Goal: Information Seeking & Learning: Learn about a topic

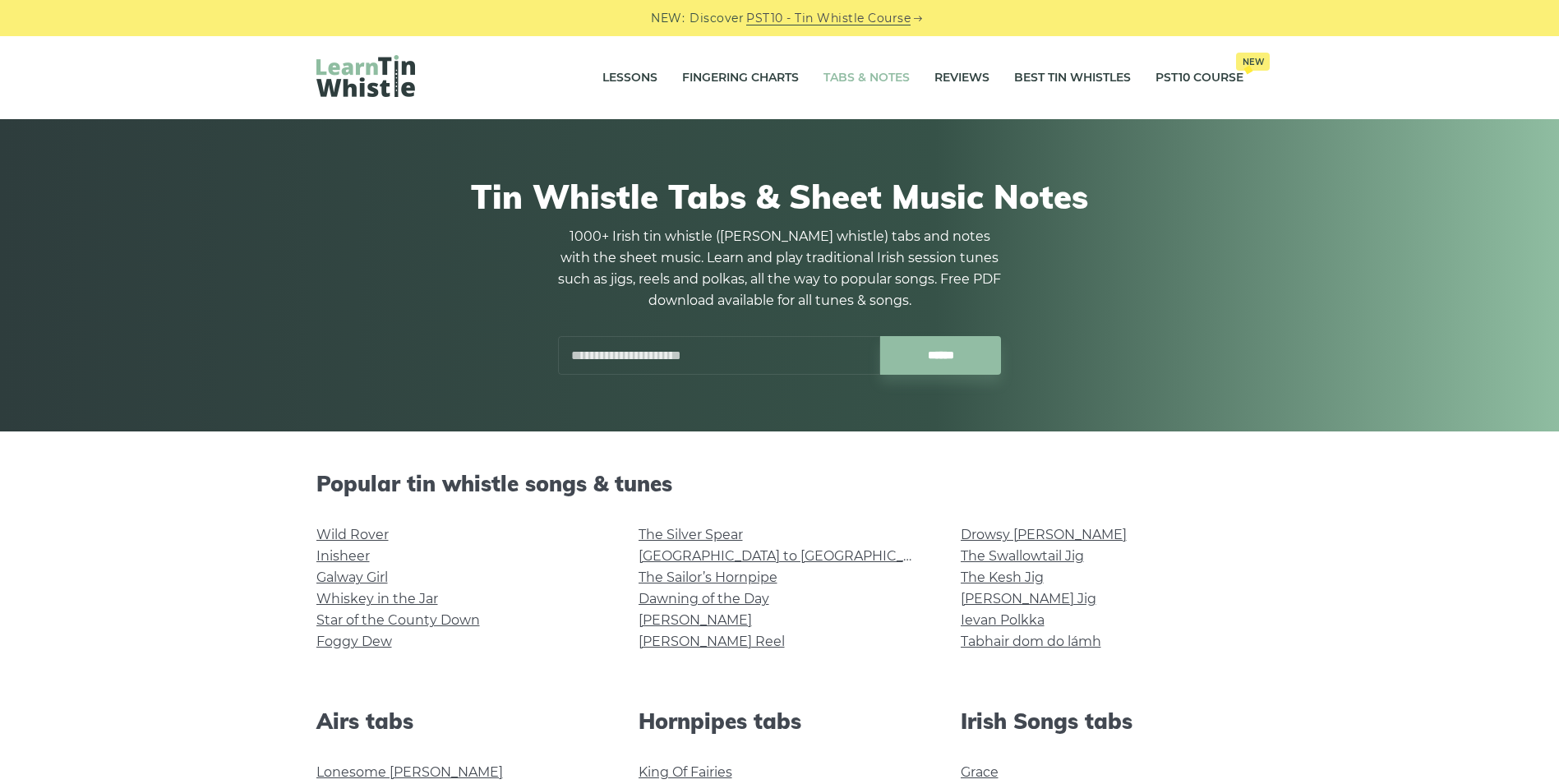
click at [640, 365] on input "text" at bounding box center [719, 355] width 322 height 38
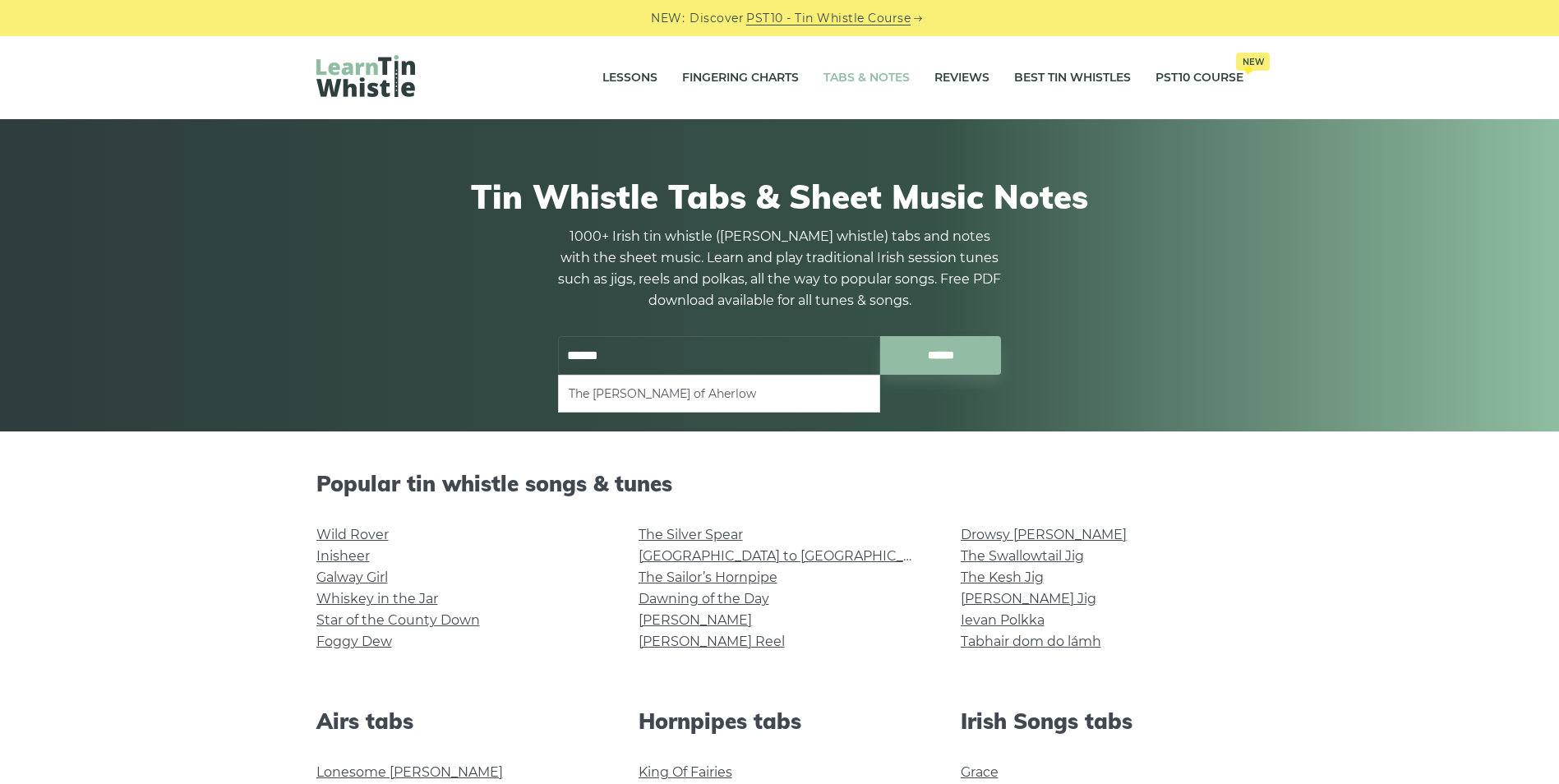
click at [646, 390] on li "The [PERSON_NAME] of Aherlow" at bounding box center [719, 393] width 301 height 20
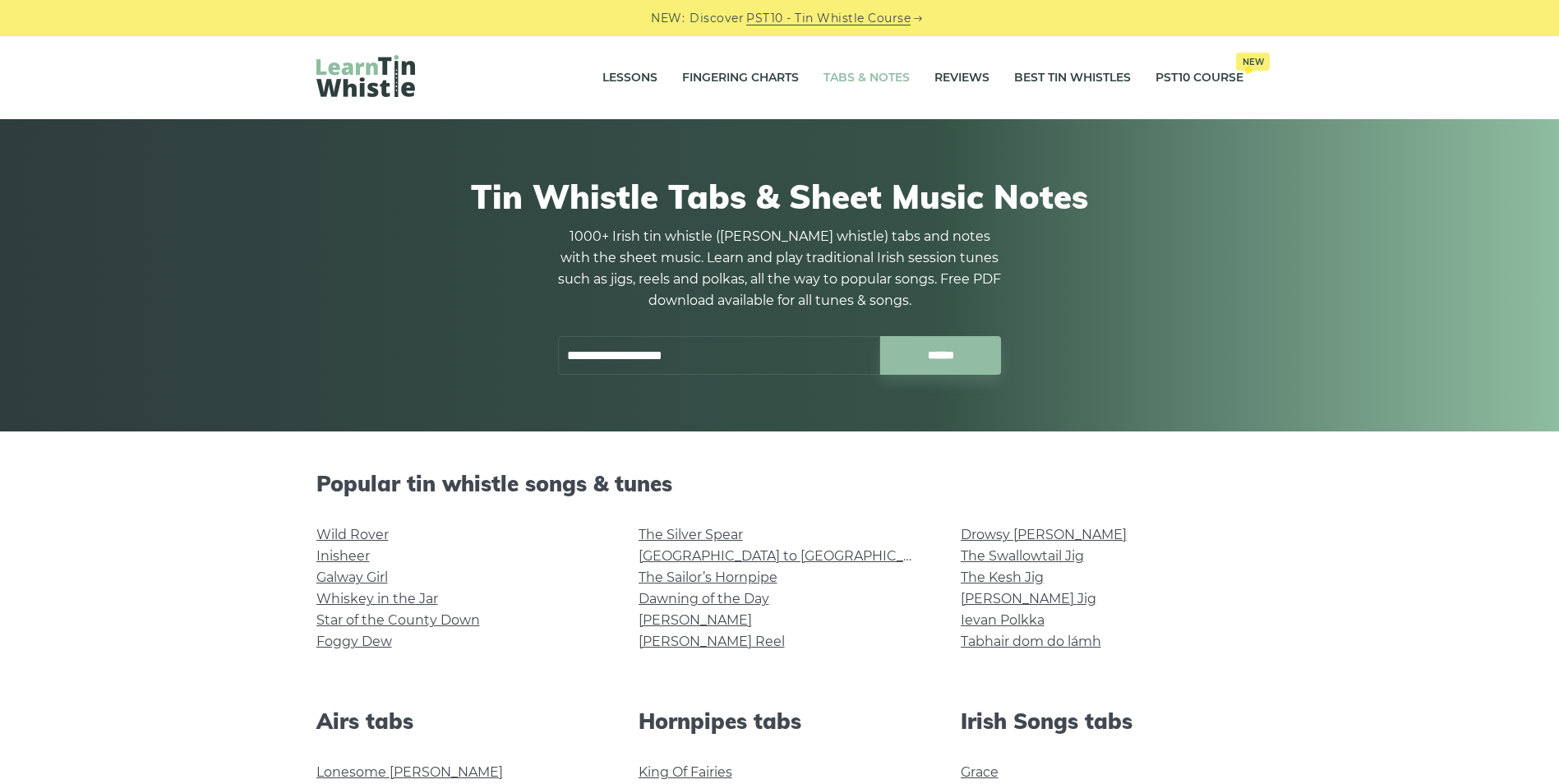
type input "**********"
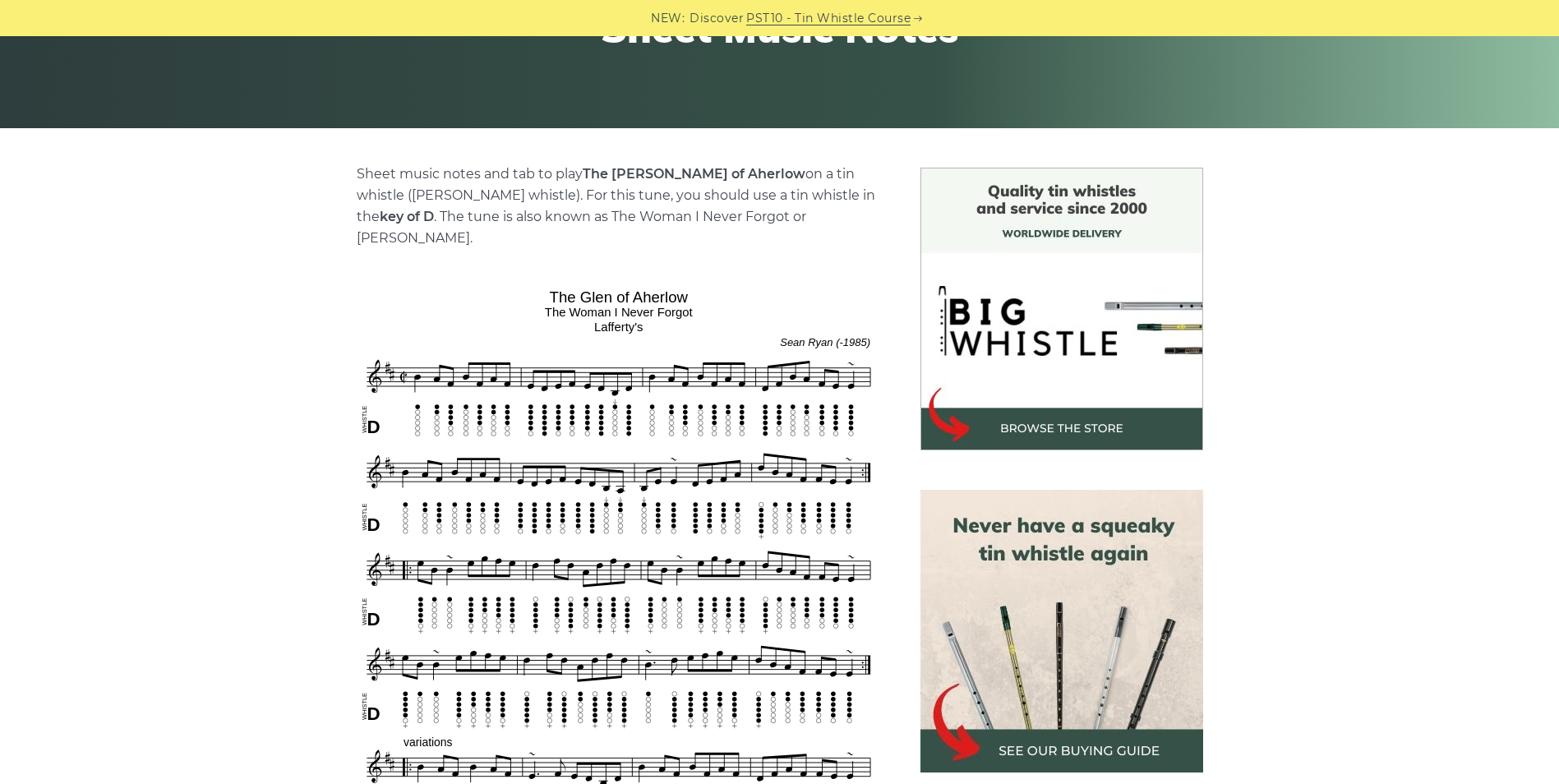
scroll to position [164, 0]
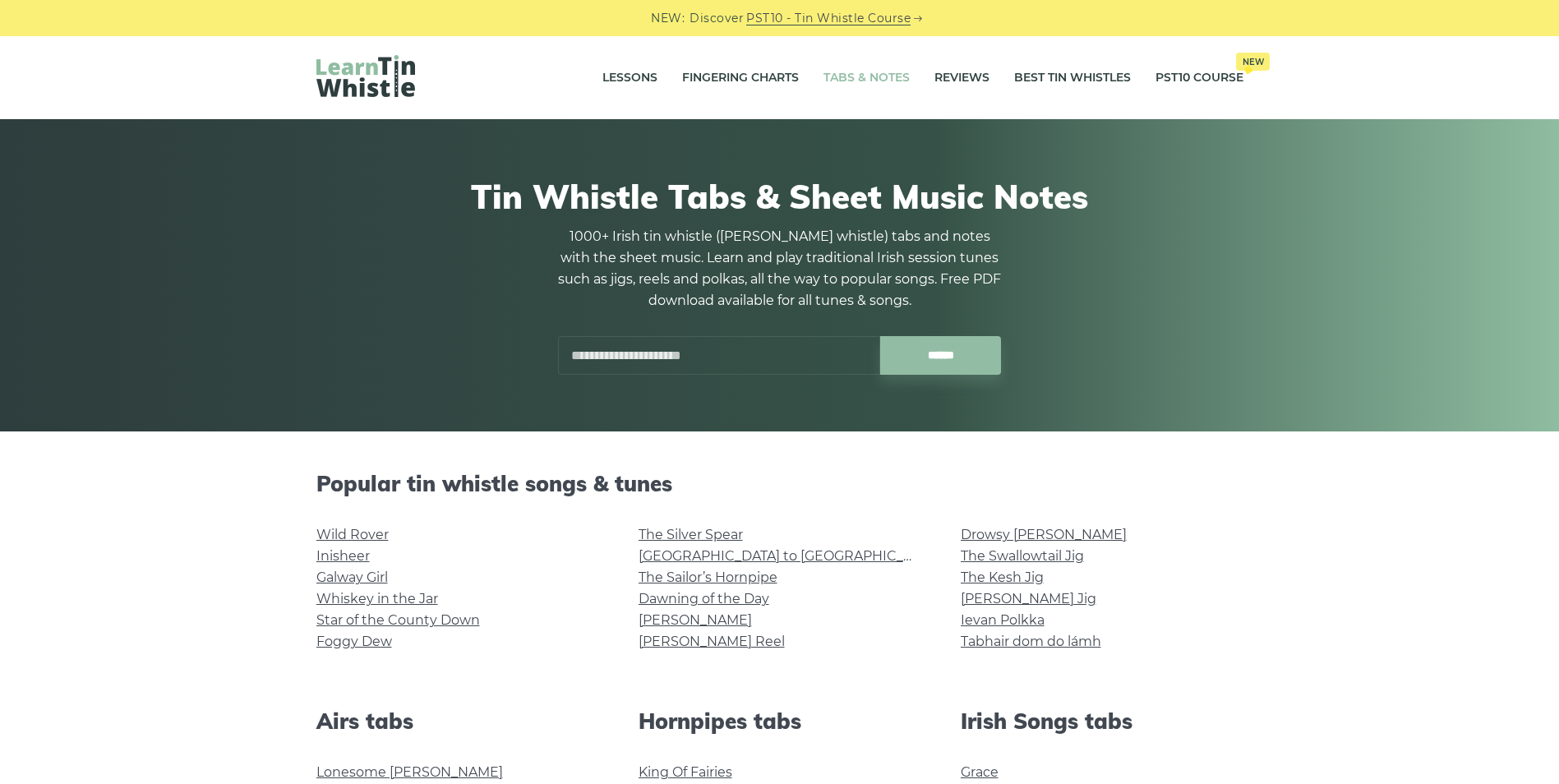
click at [708, 357] on input "text" at bounding box center [719, 355] width 322 height 38
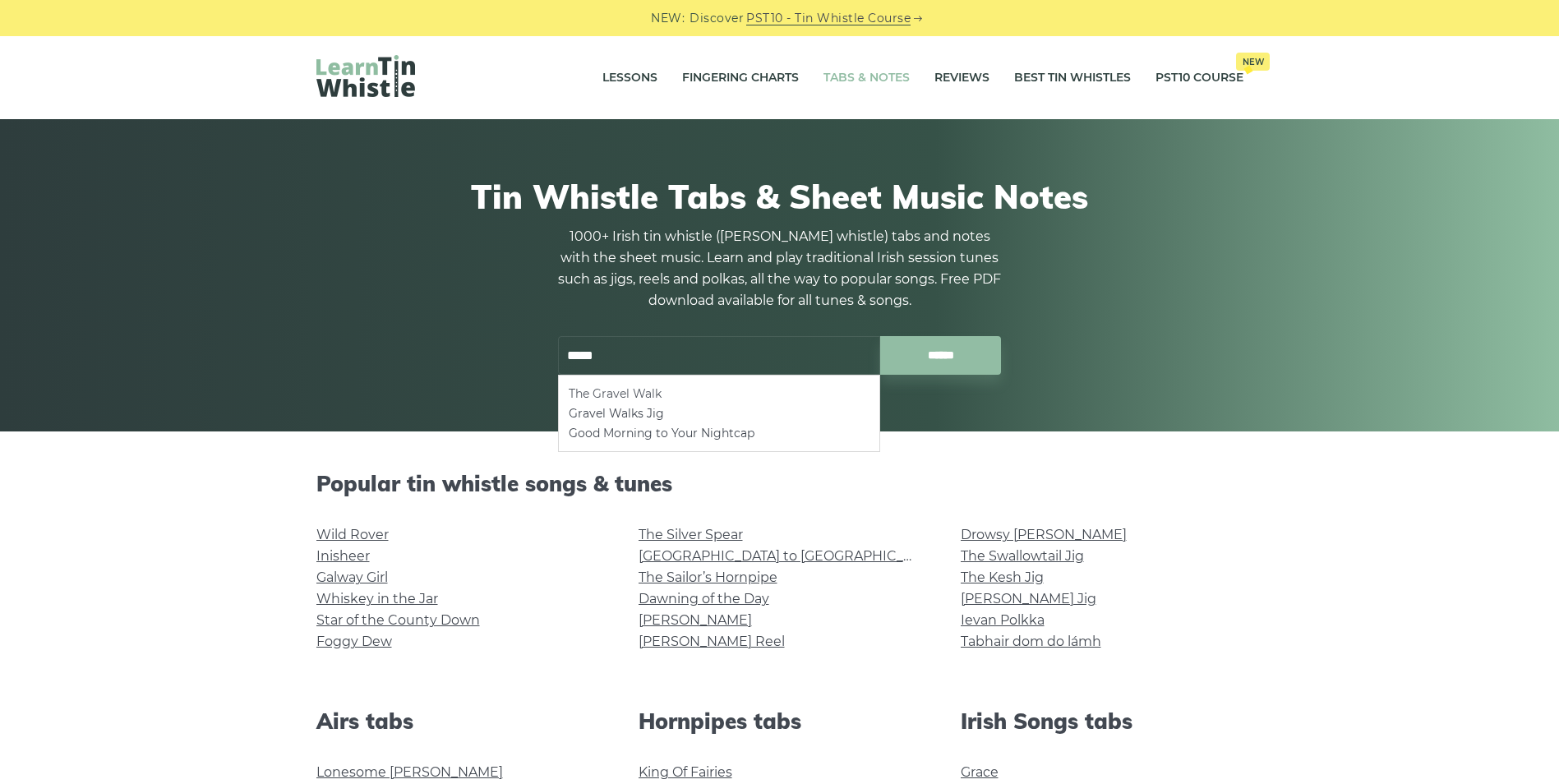
click at [646, 396] on li "The Gravel Walk" at bounding box center [719, 393] width 301 height 20
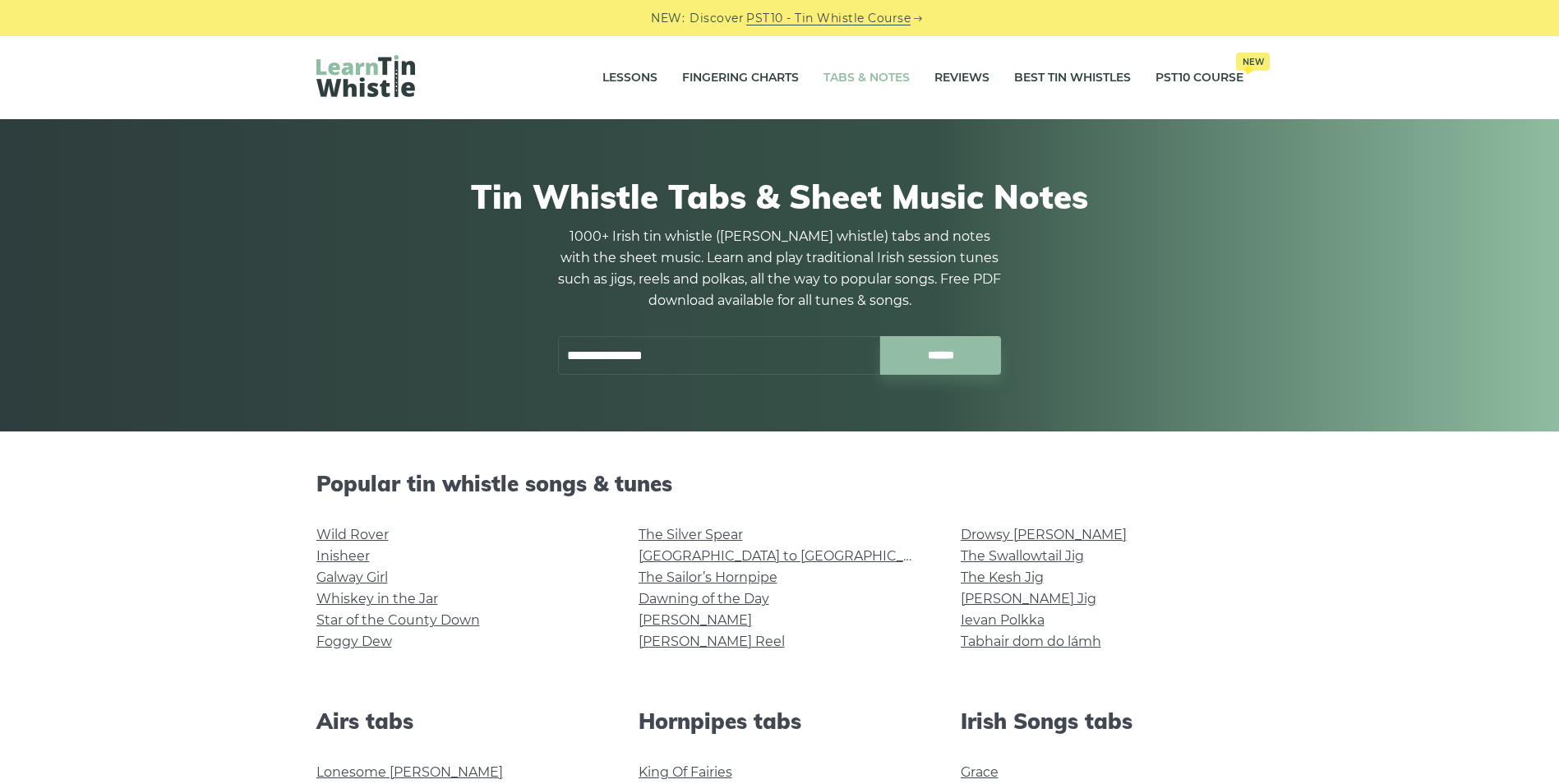
type input "**********"
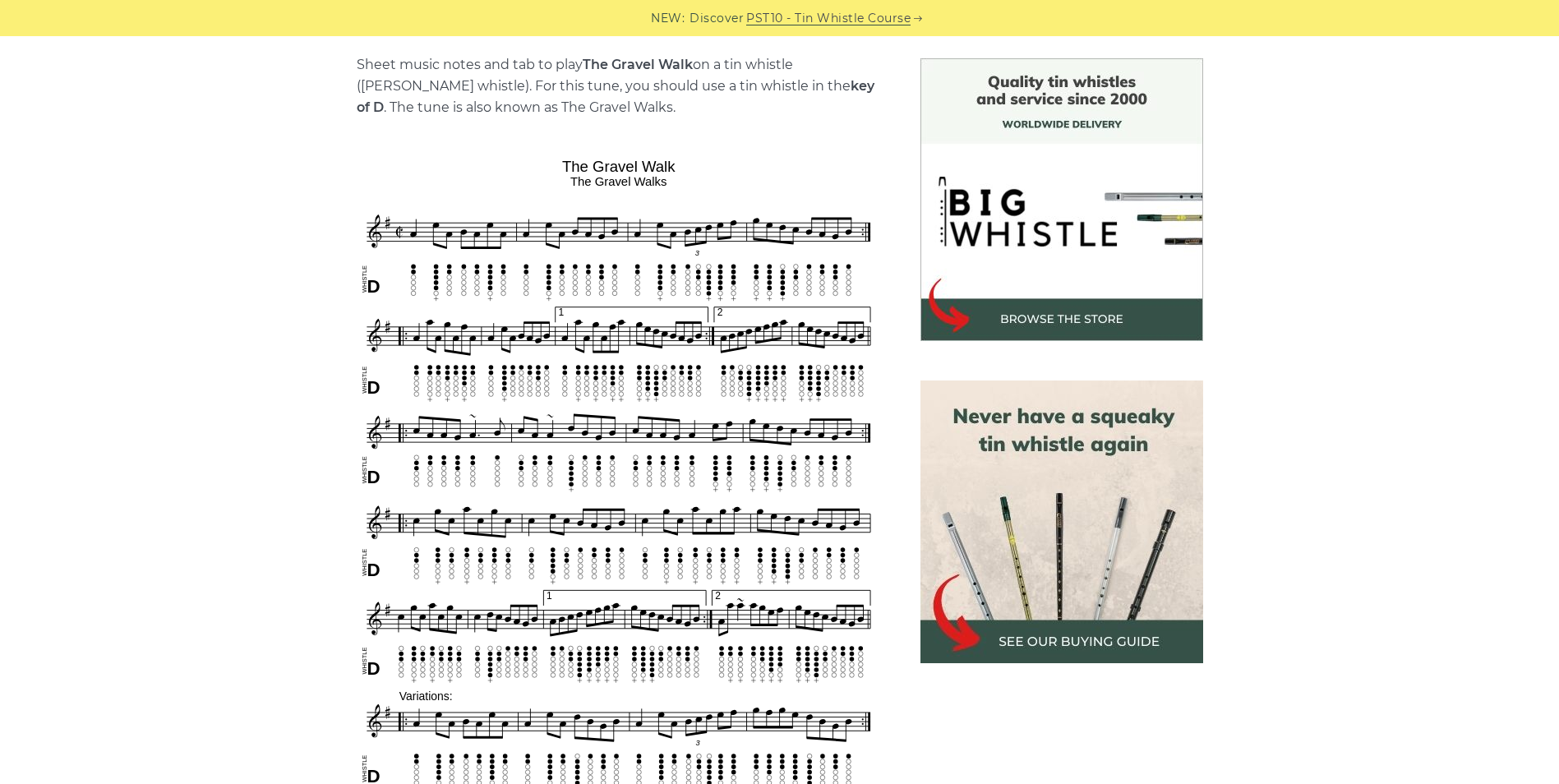
scroll to position [411, 0]
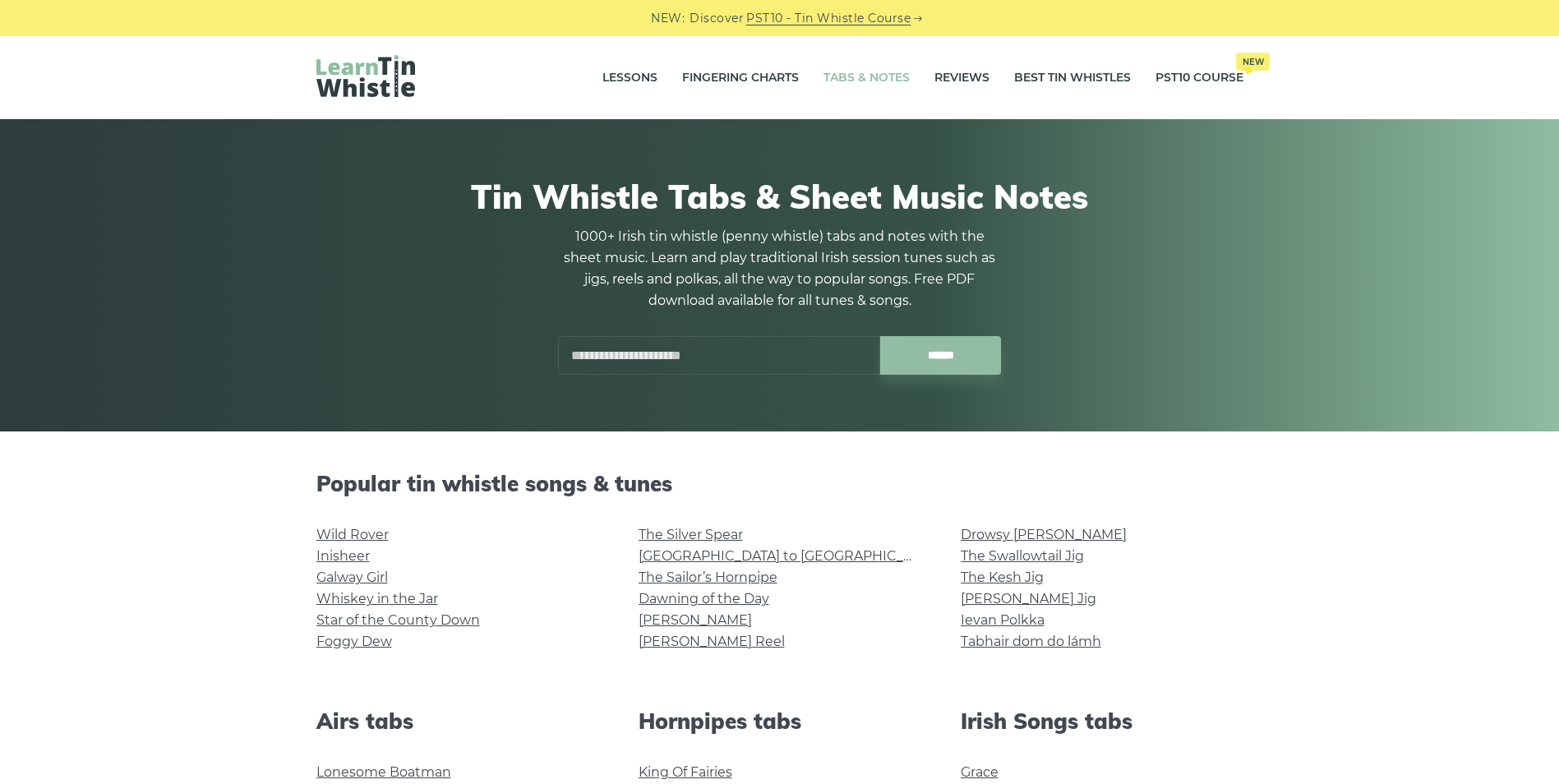
click at [599, 351] on input "text" at bounding box center [719, 355] width 322 height 38
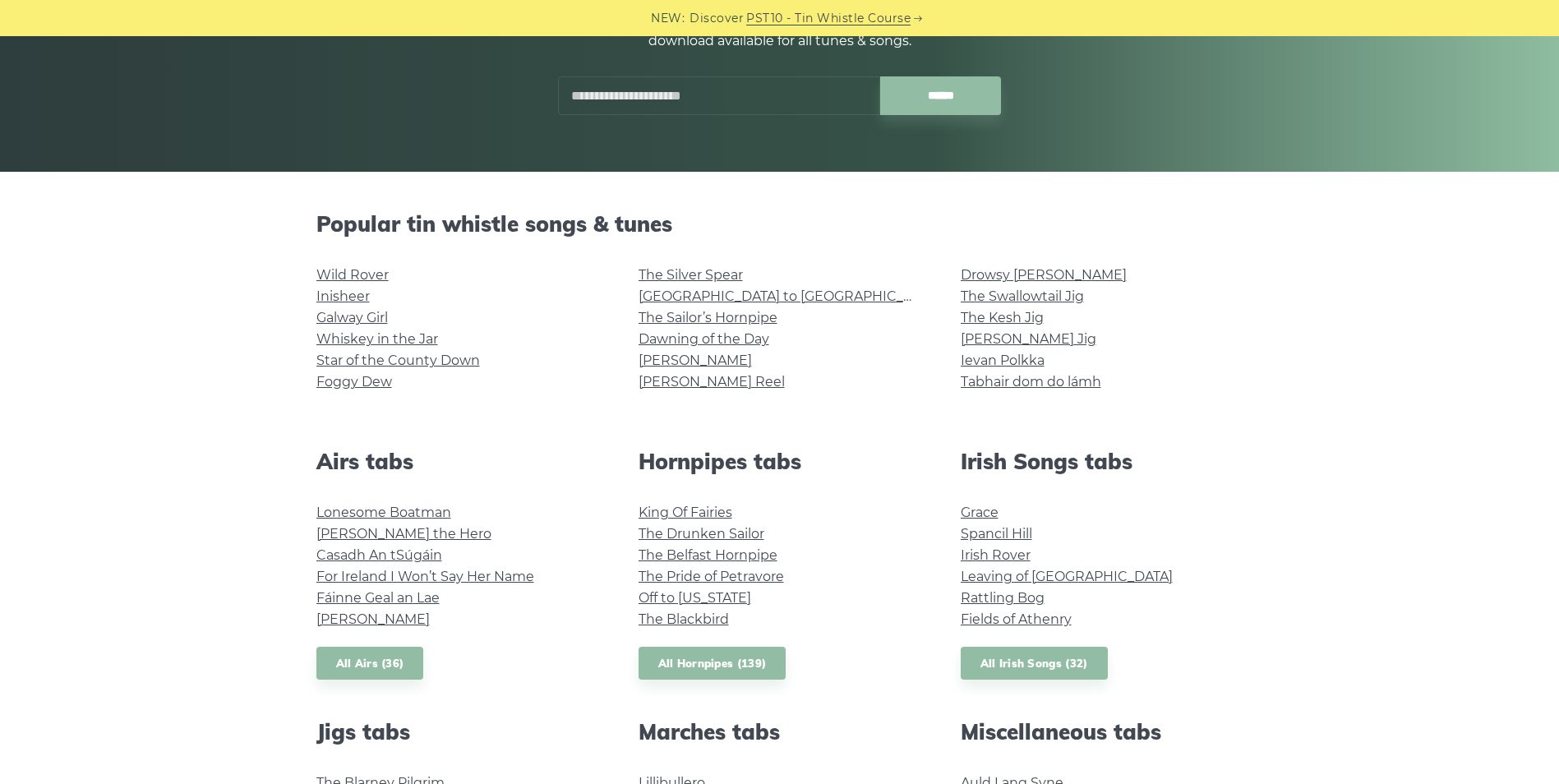
scroll to position [164, 0]
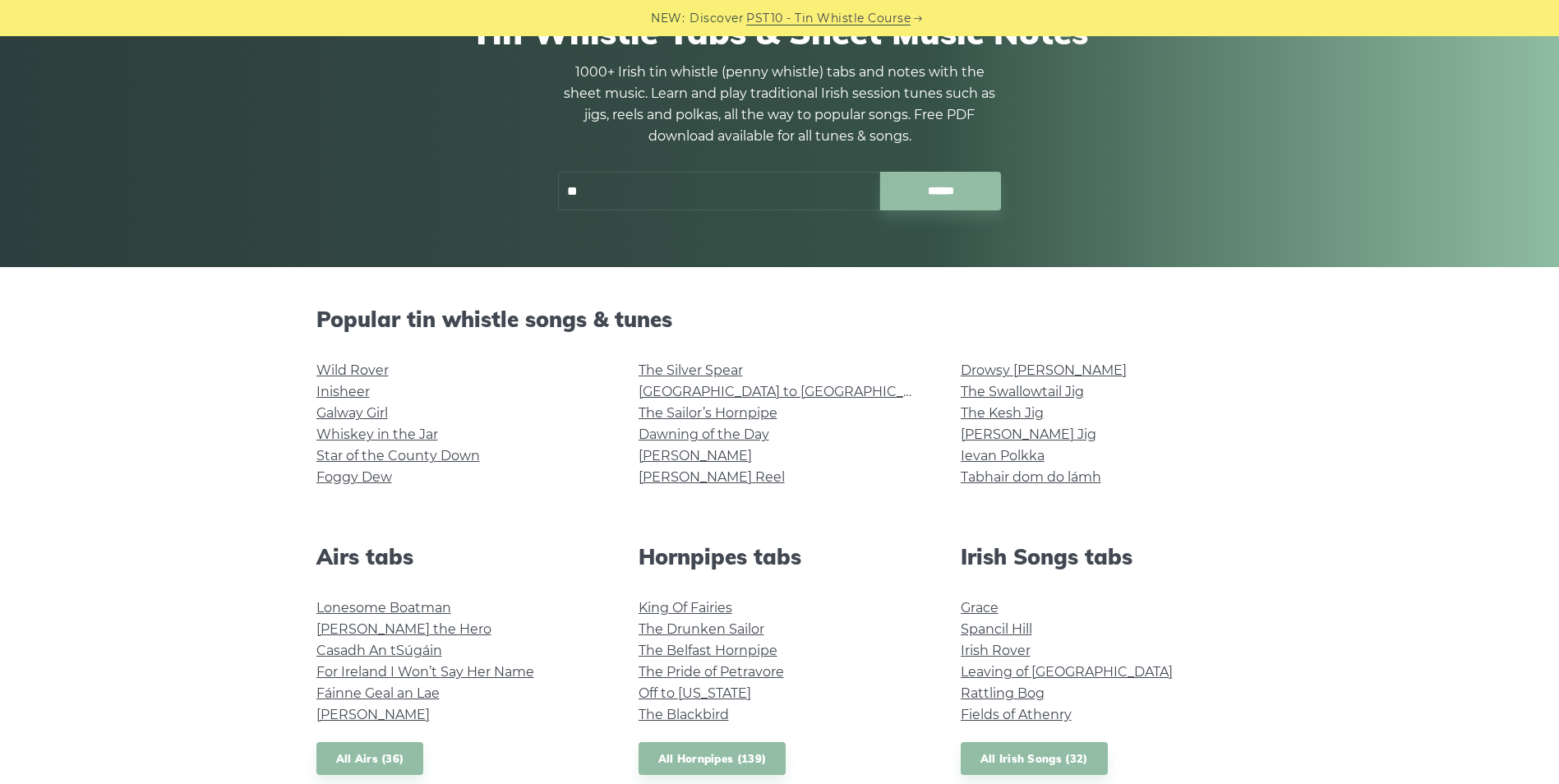
type input "*"
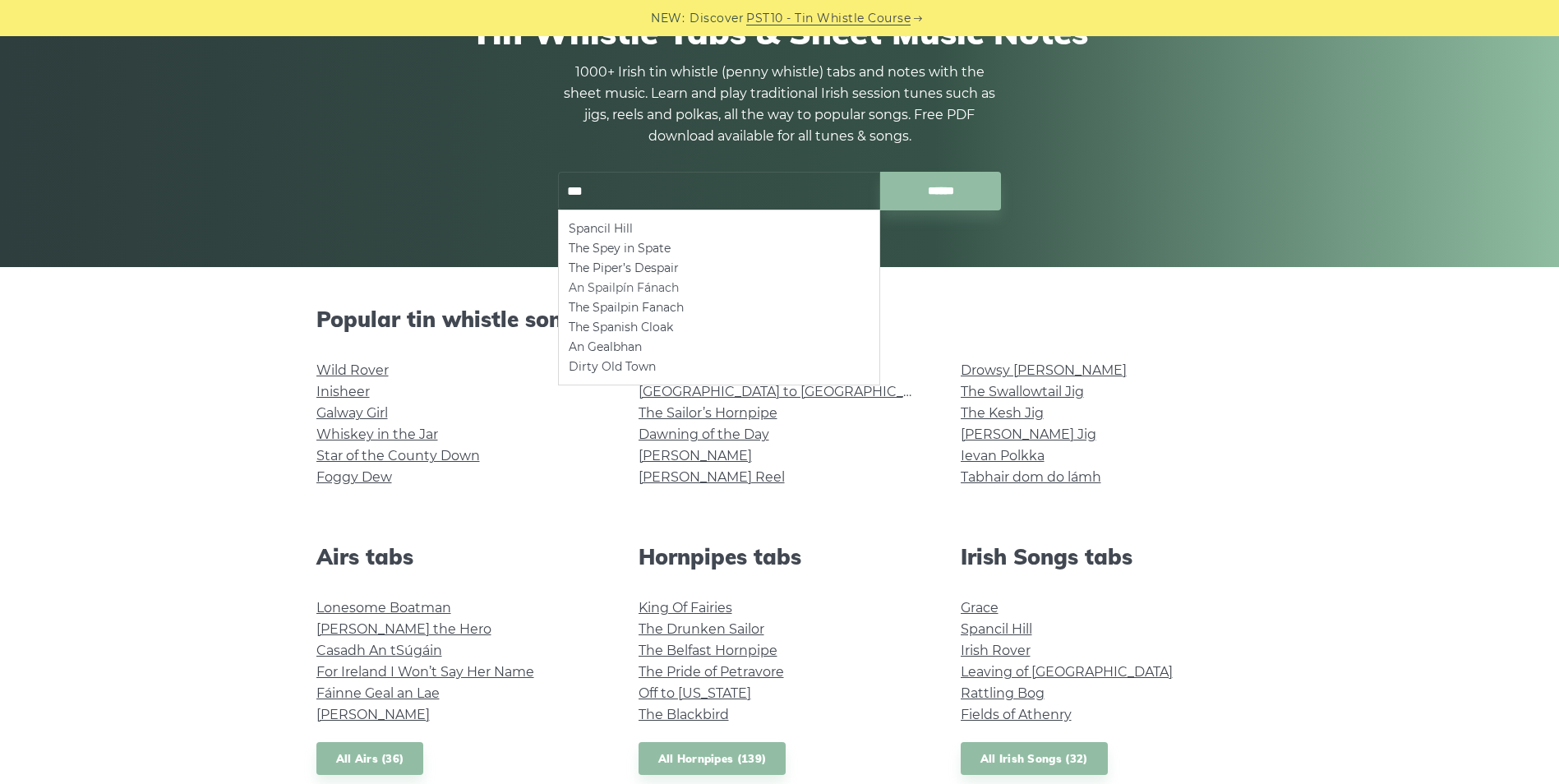
click at [676, 290] on li "An Spailpín Fánach" at bounding box center [719, 287] width 301 height 20
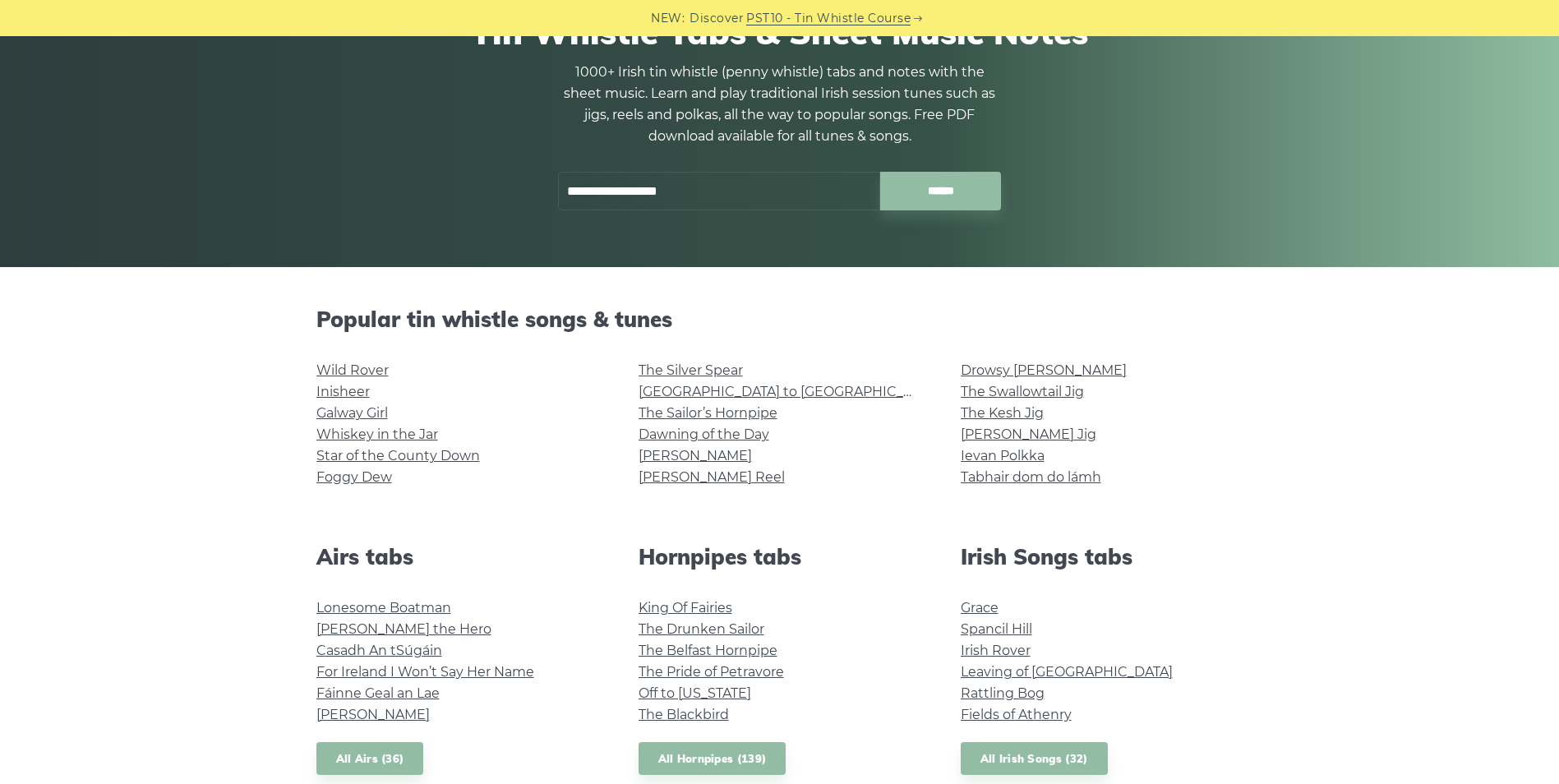
type input "**********"
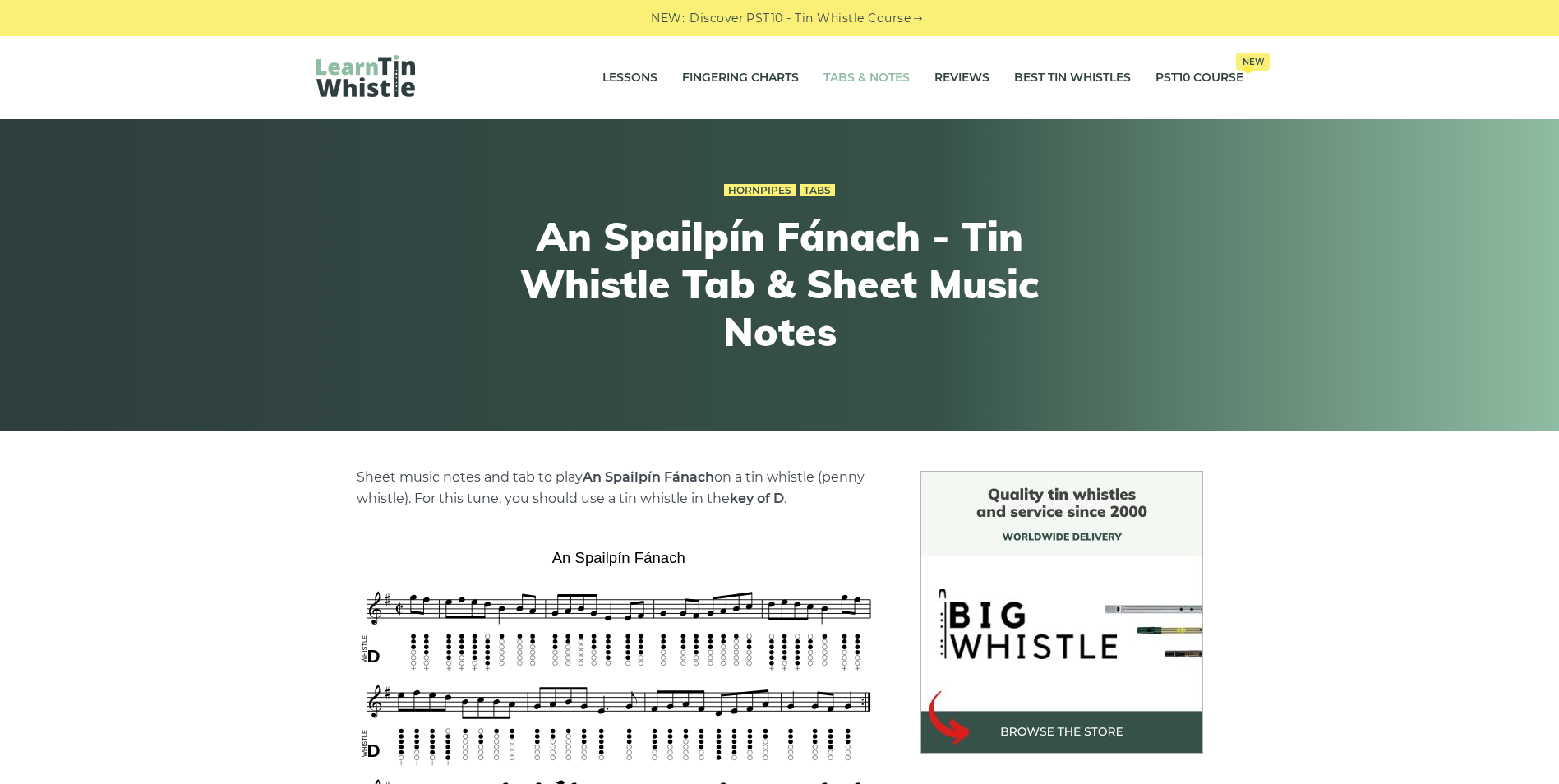
click at [863, 84] on link "Tabs & Notes" at bounding box center [866, 78] width 86 height 41
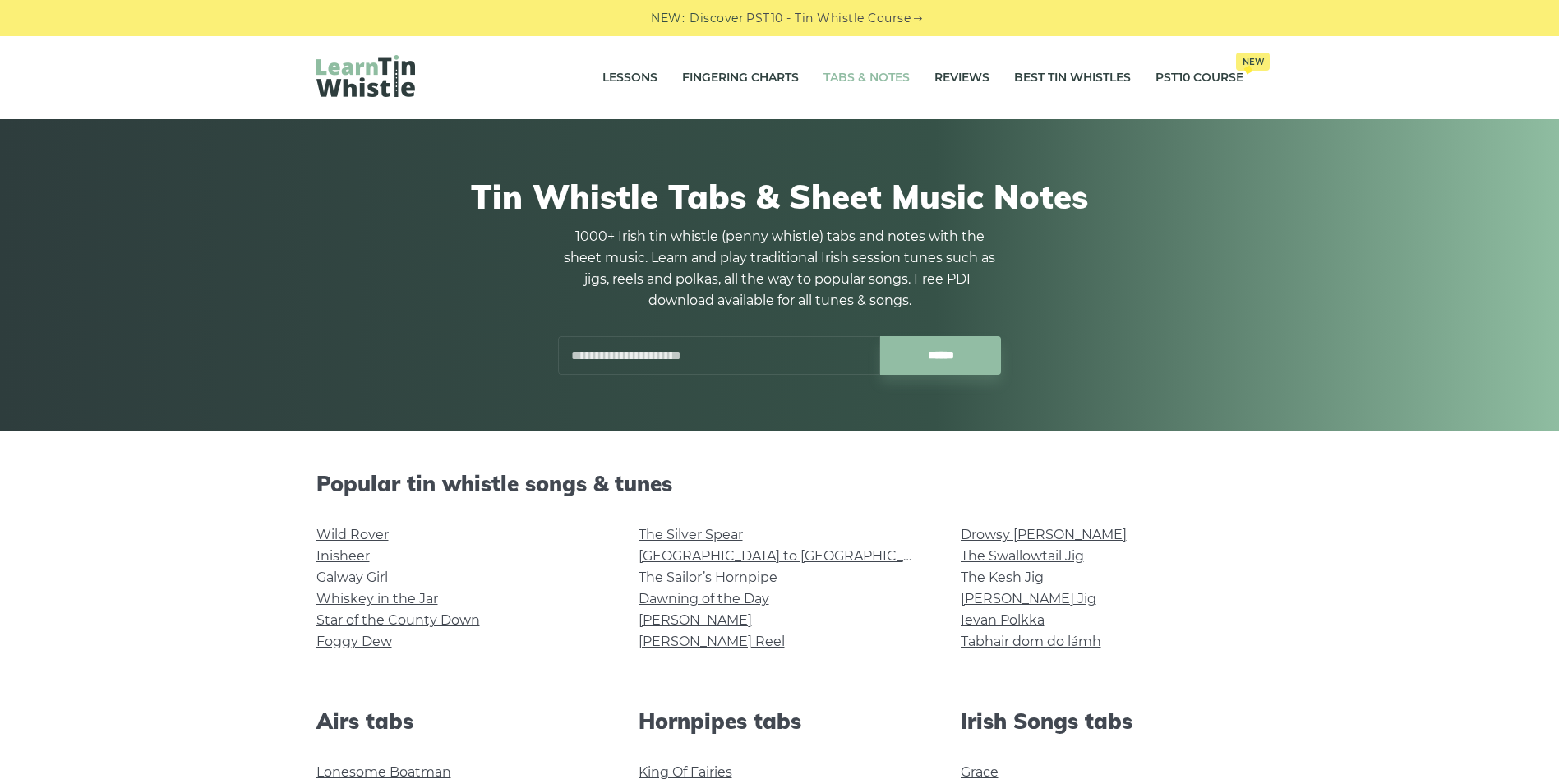
click at [646, 350] on input "text" at bounding box center [719, 355] width 322 height 38
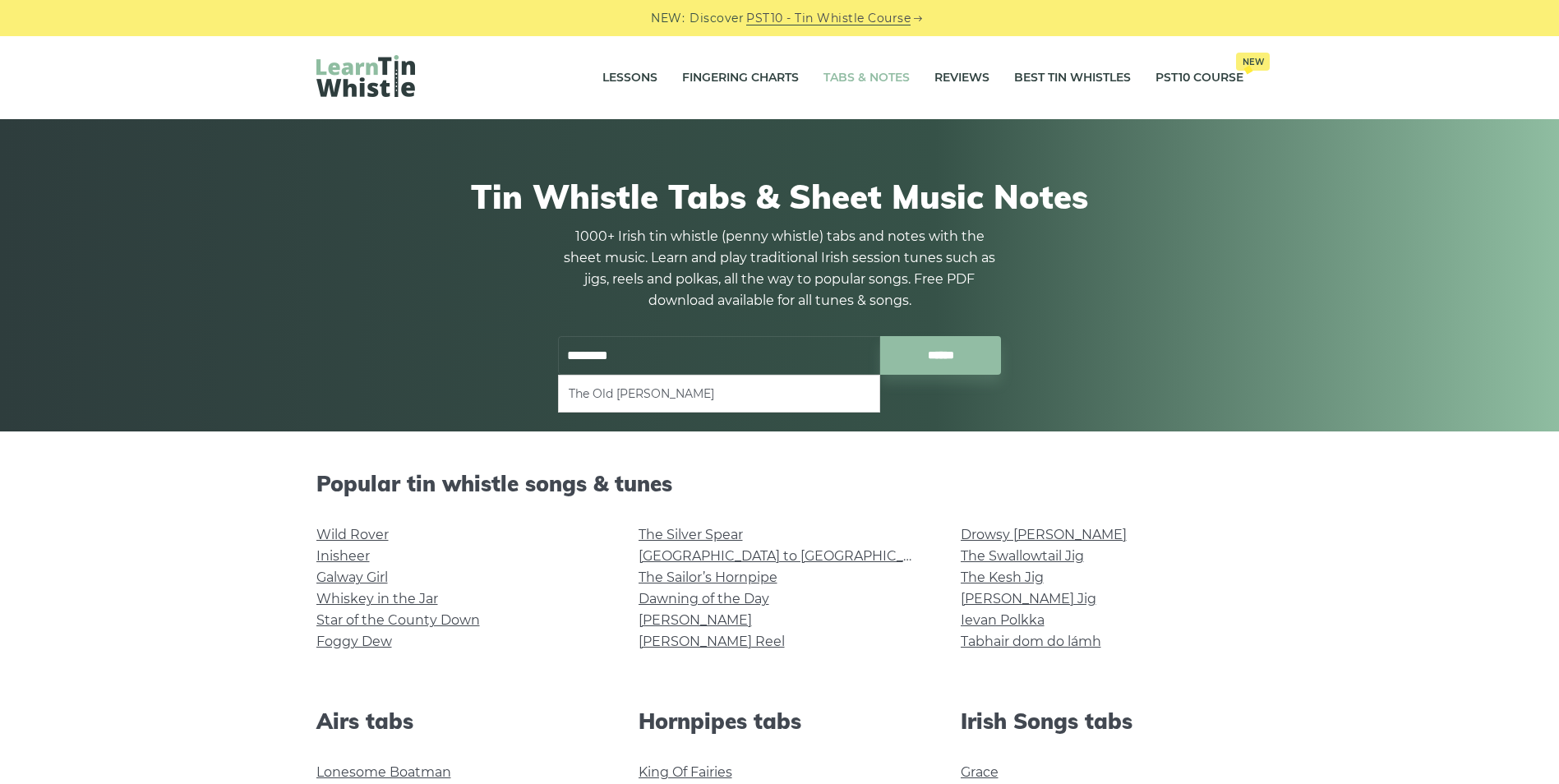
click at [597, 392] on li "The Old Bush" at bounding box center [719, 393] width 301 height 20
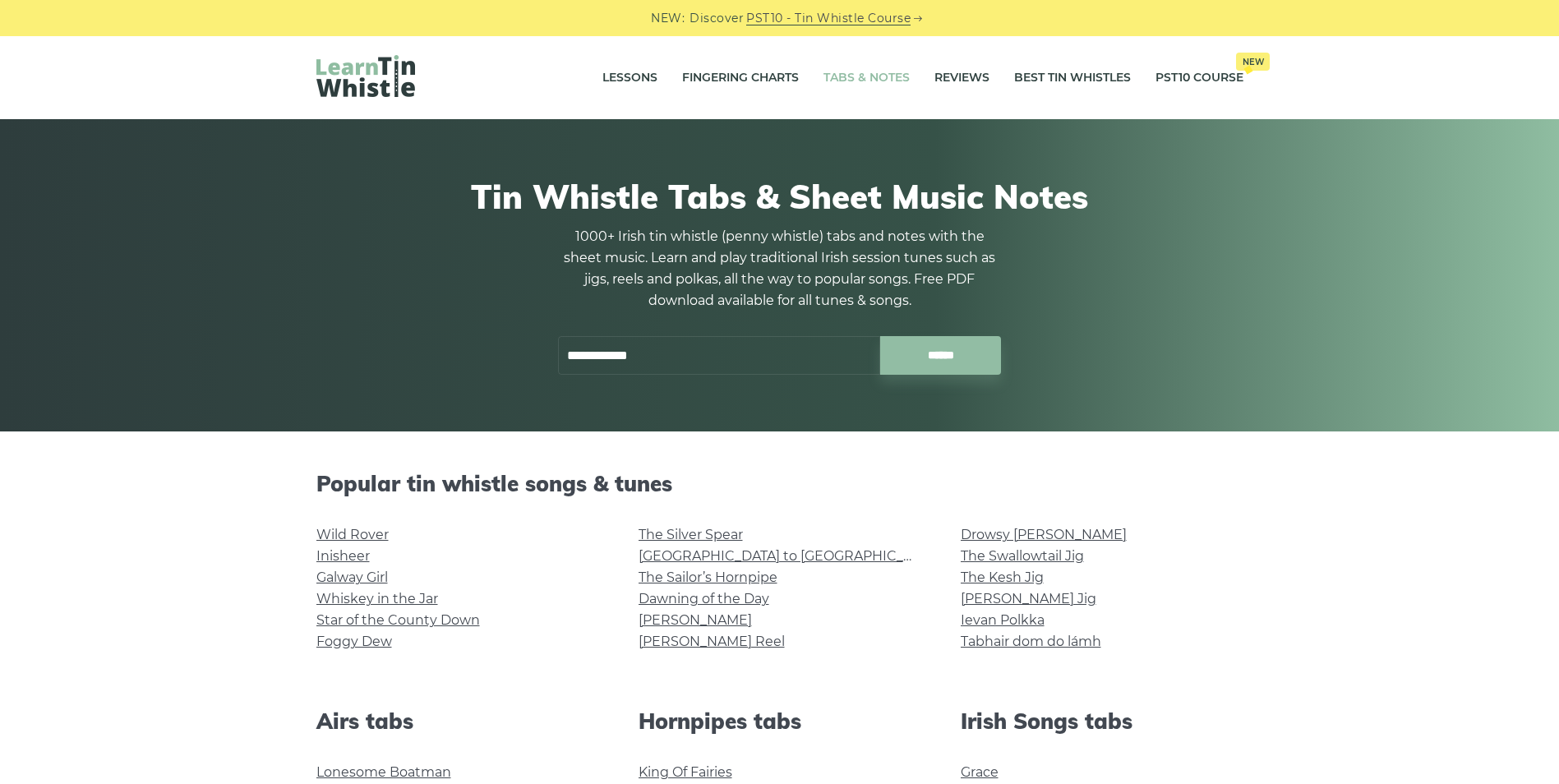
click at [694, 346] on input "**********" at bounding box center [719, 355] width 322 height 38
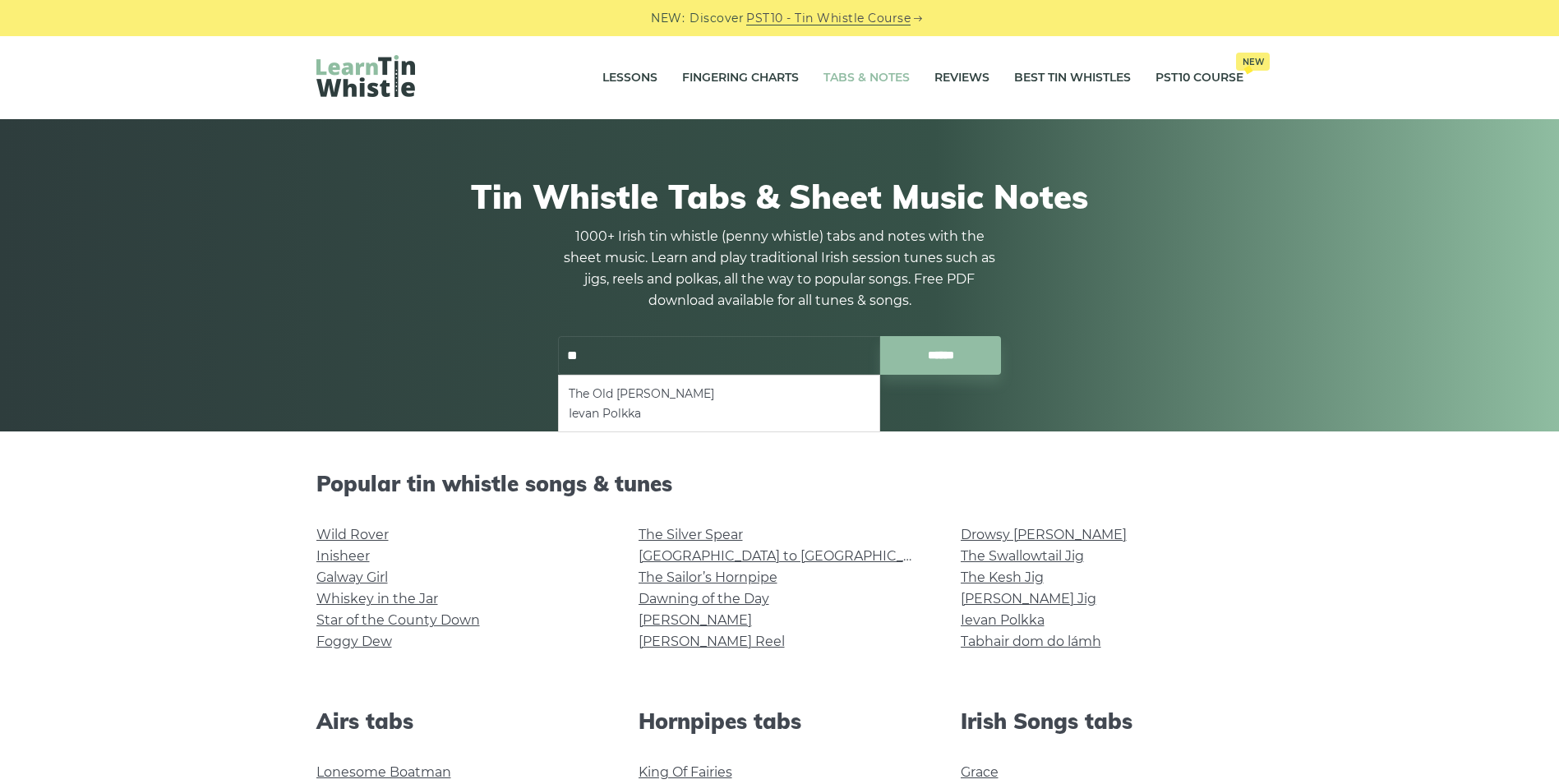
type input "*"
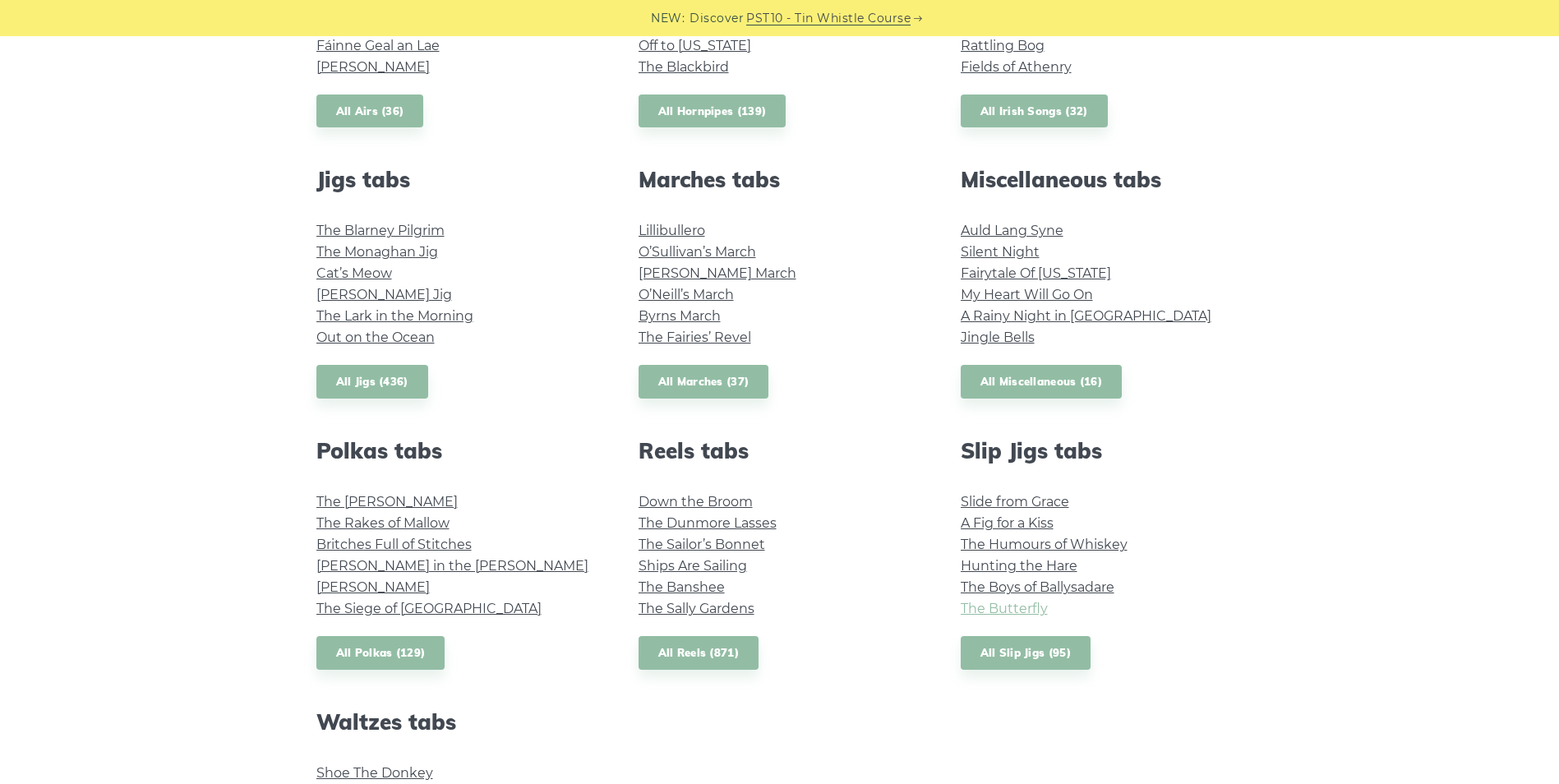
scroll to position [821, 0]
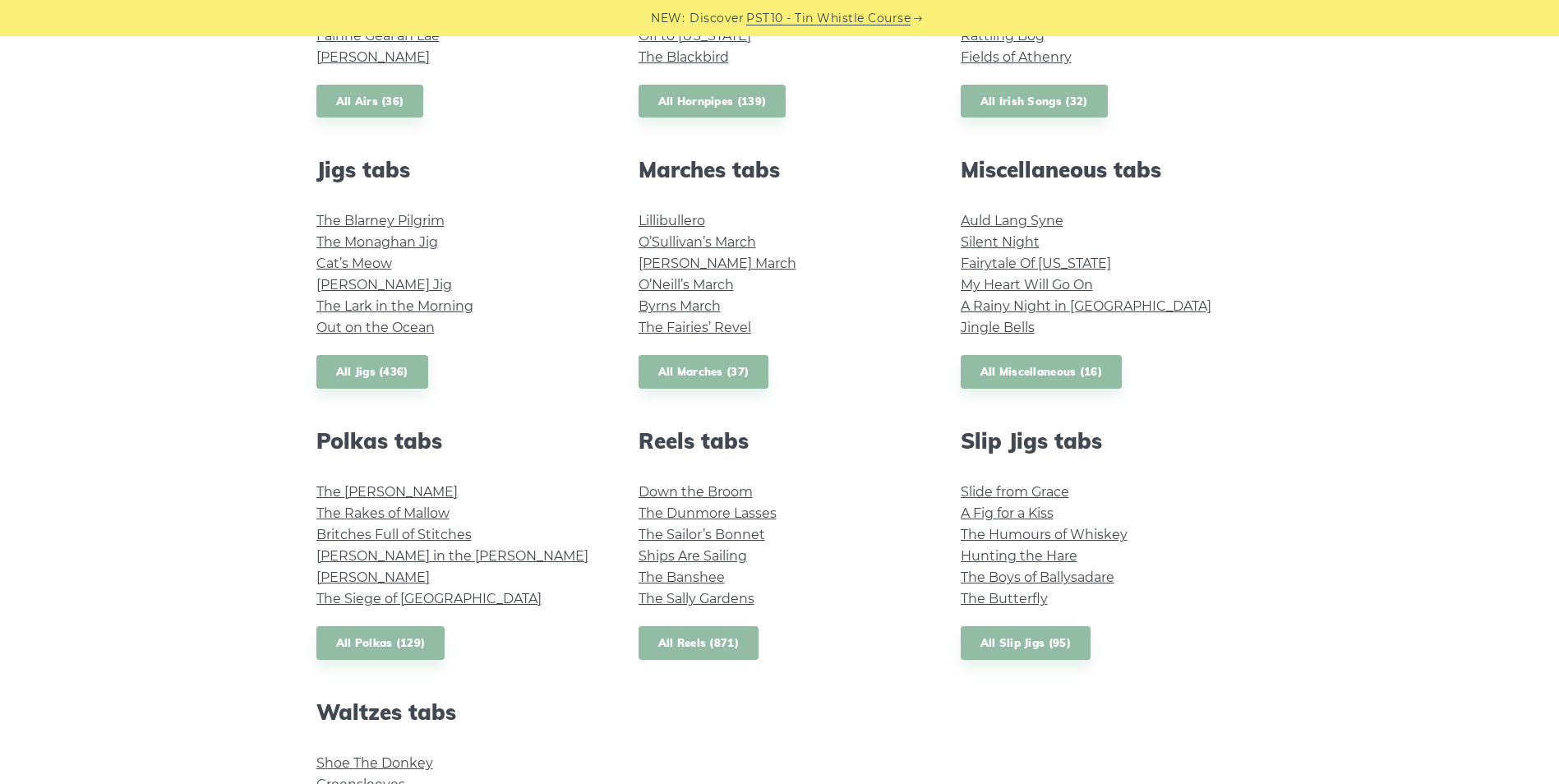
click at [724, 648] on link "All Reels (871)" at bounding box center [699, 643] width 120 height 34
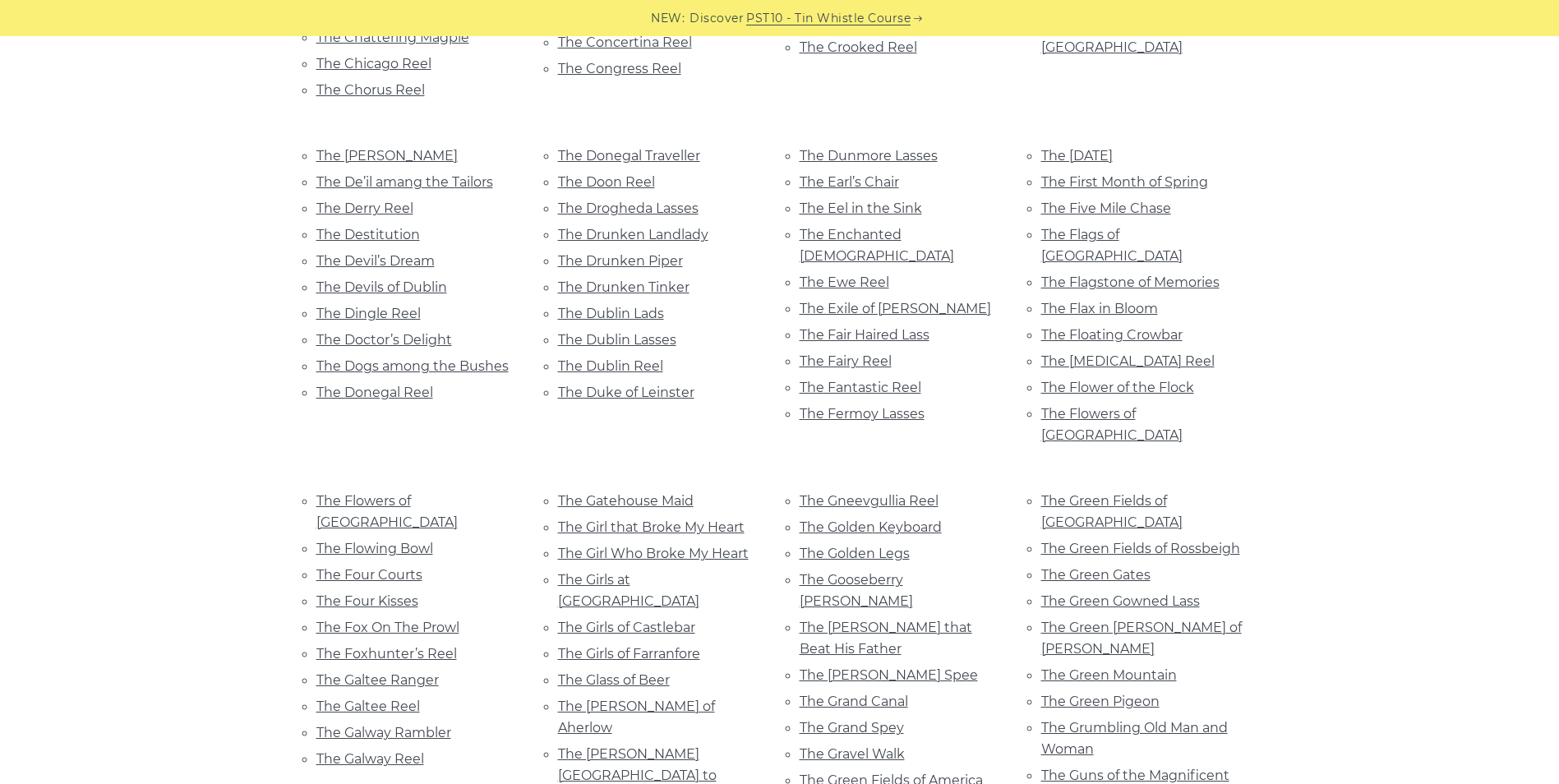
scroll to position [4847, 0]
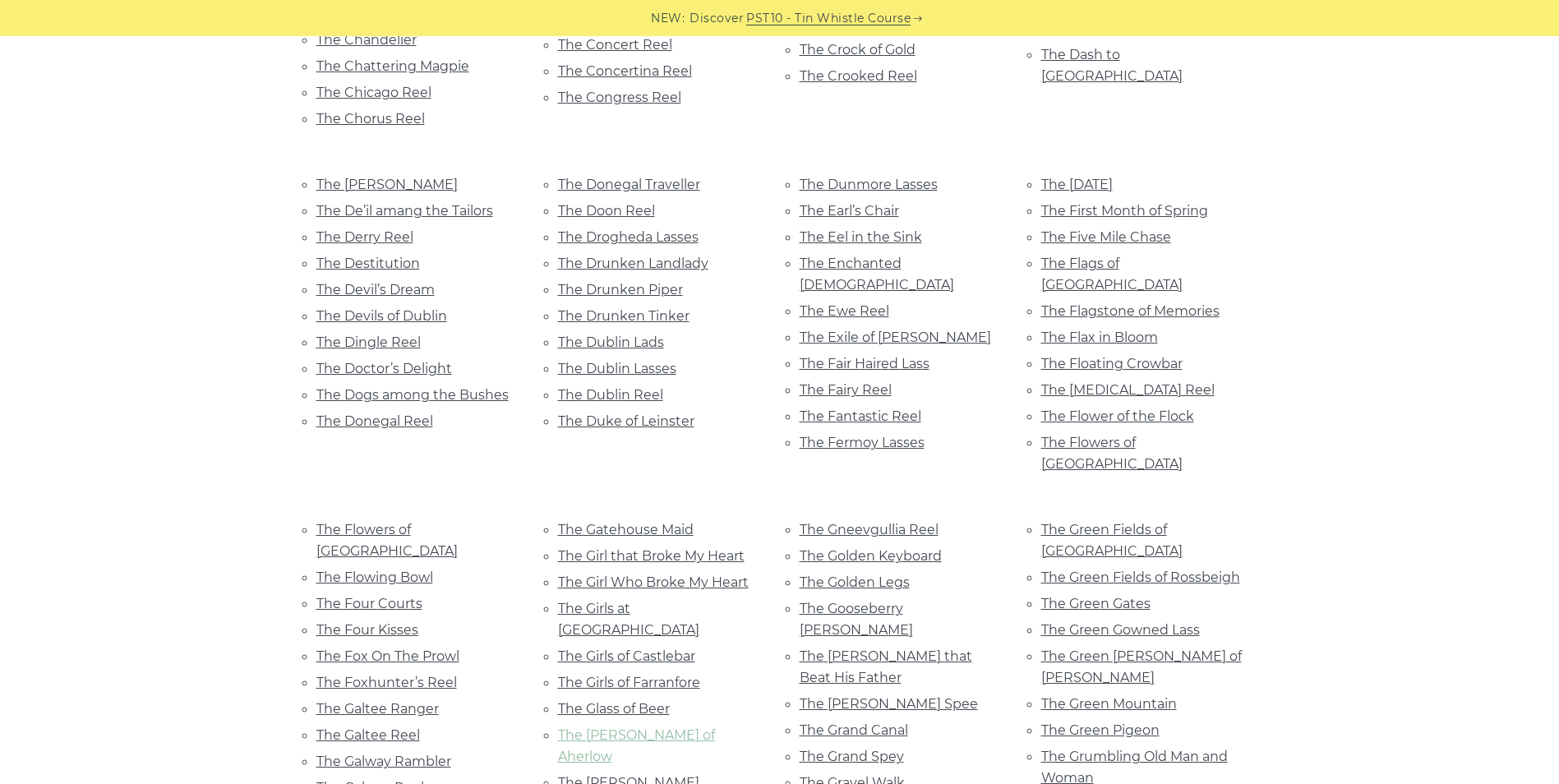
click at [685, 727] on link "The [PERSON_NAME] of Aherlow" at bounding box center [637, 746] width 157 height 37
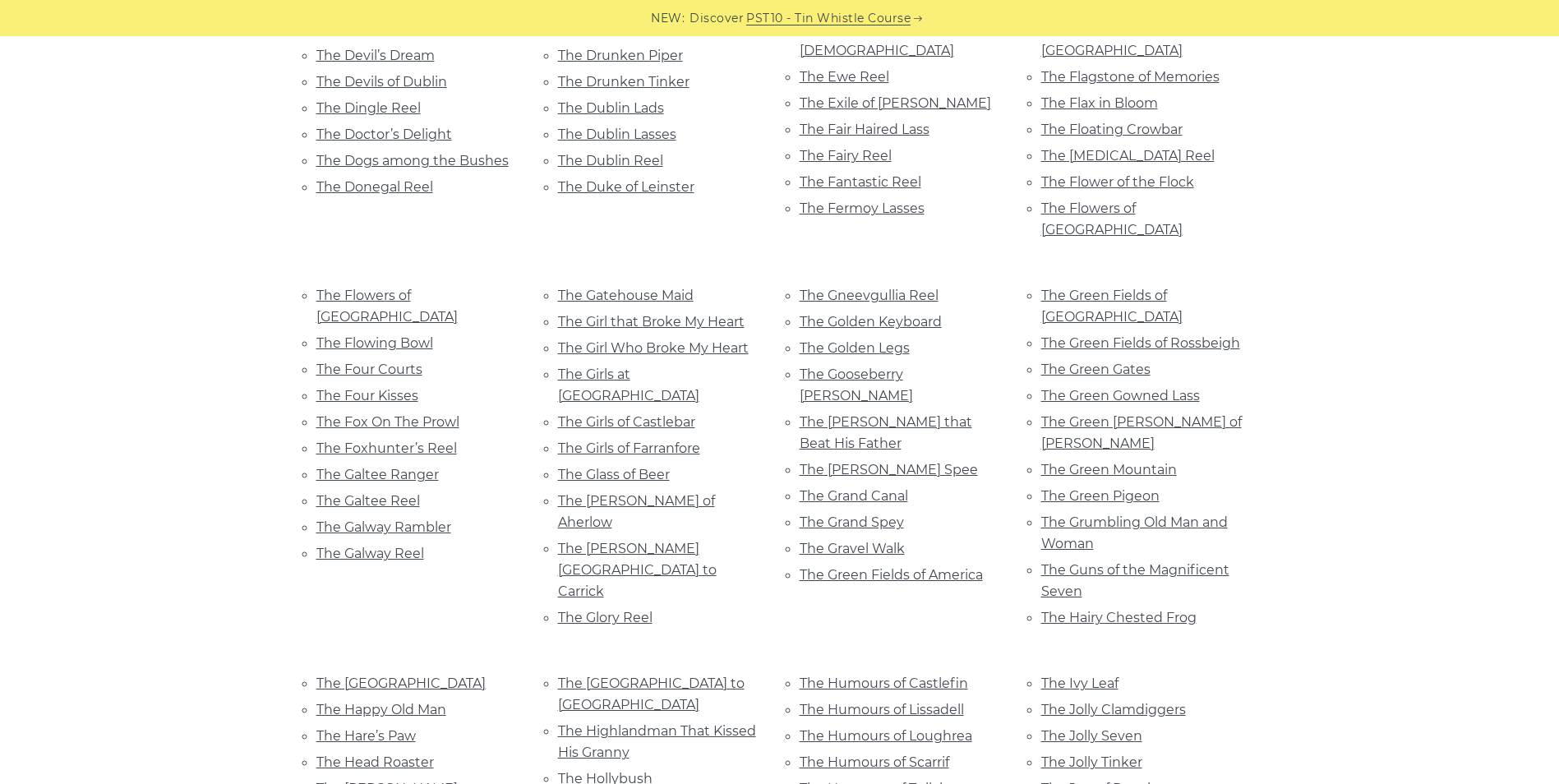
scroll to position [5176, 0]
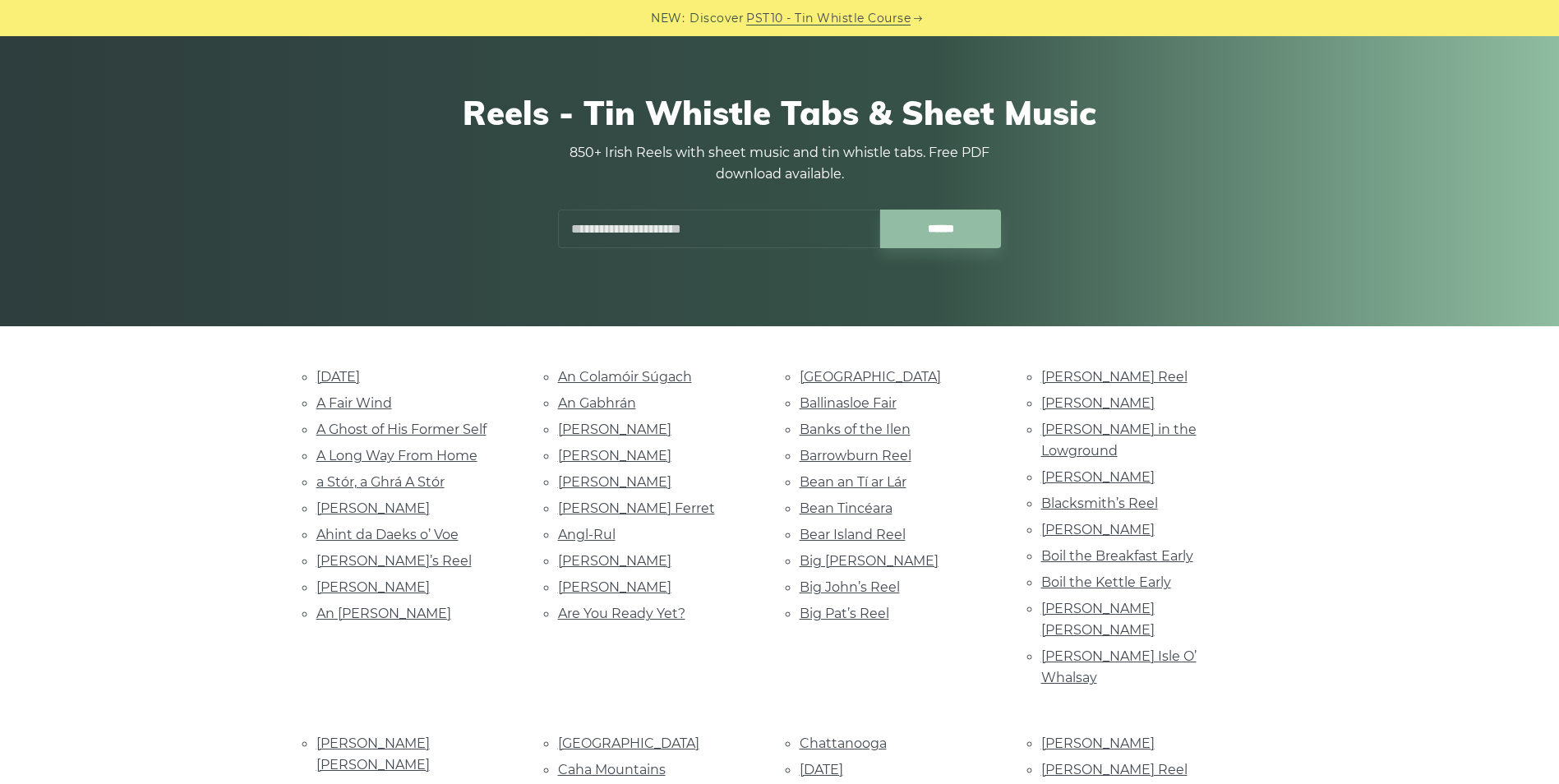
scroll to position [0, 0]
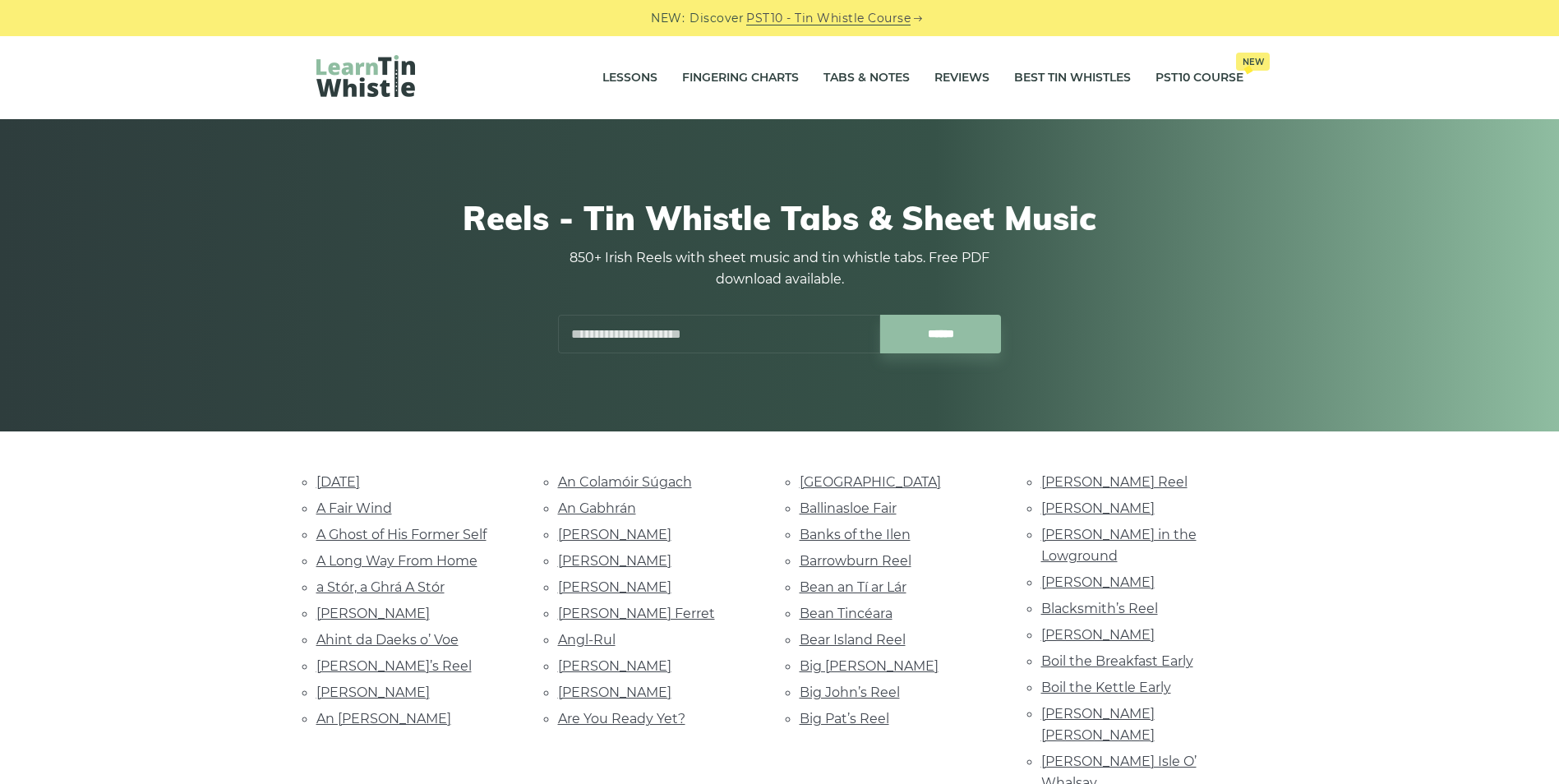
click at [650, 337] on input "text" at bounding box center [719, 334] width 322 height 38
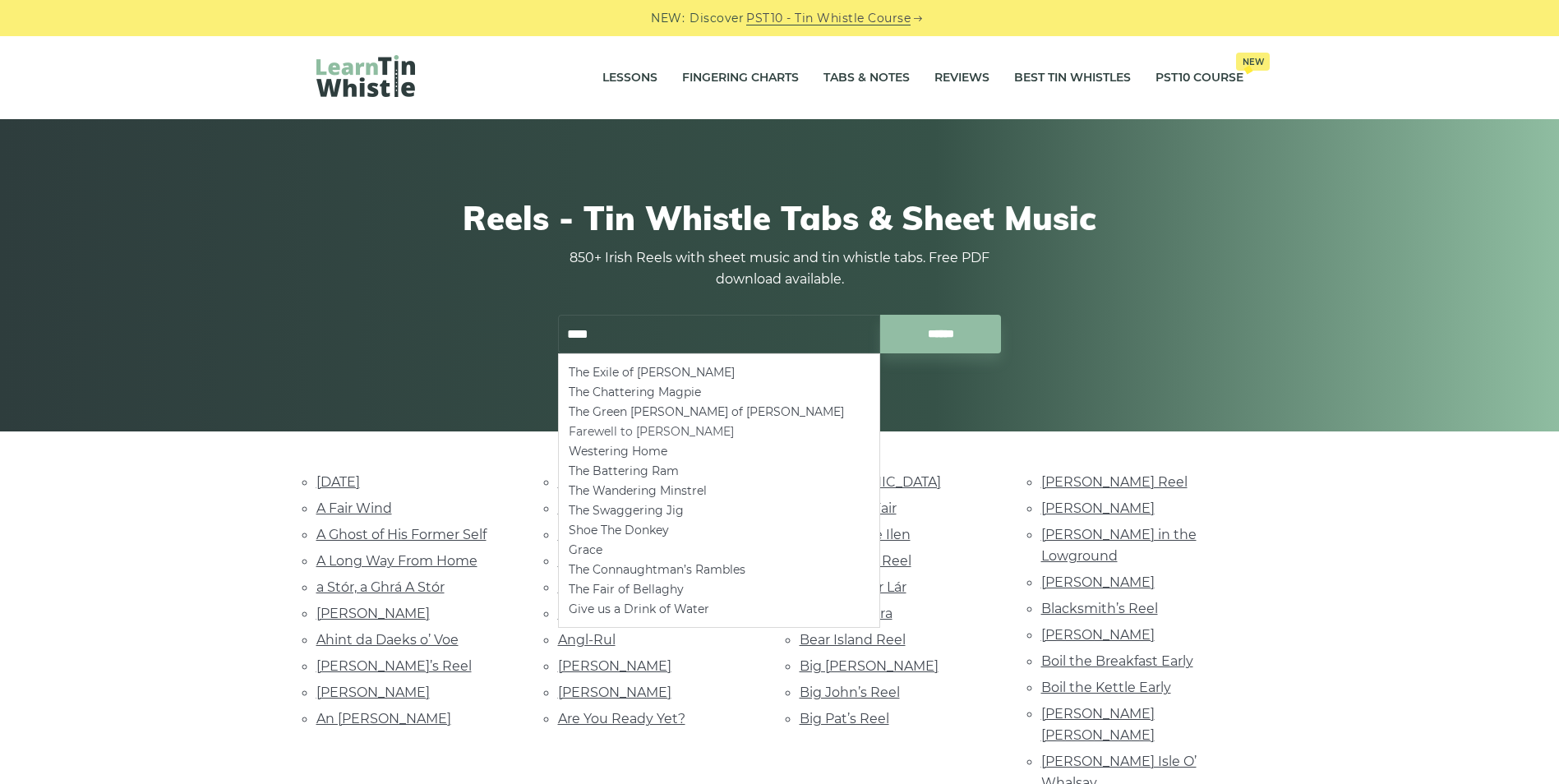
click at [645, 426] on li "Farewell to [PERSON_NAME]" at bounding box center [719, 431] width 301 height 20
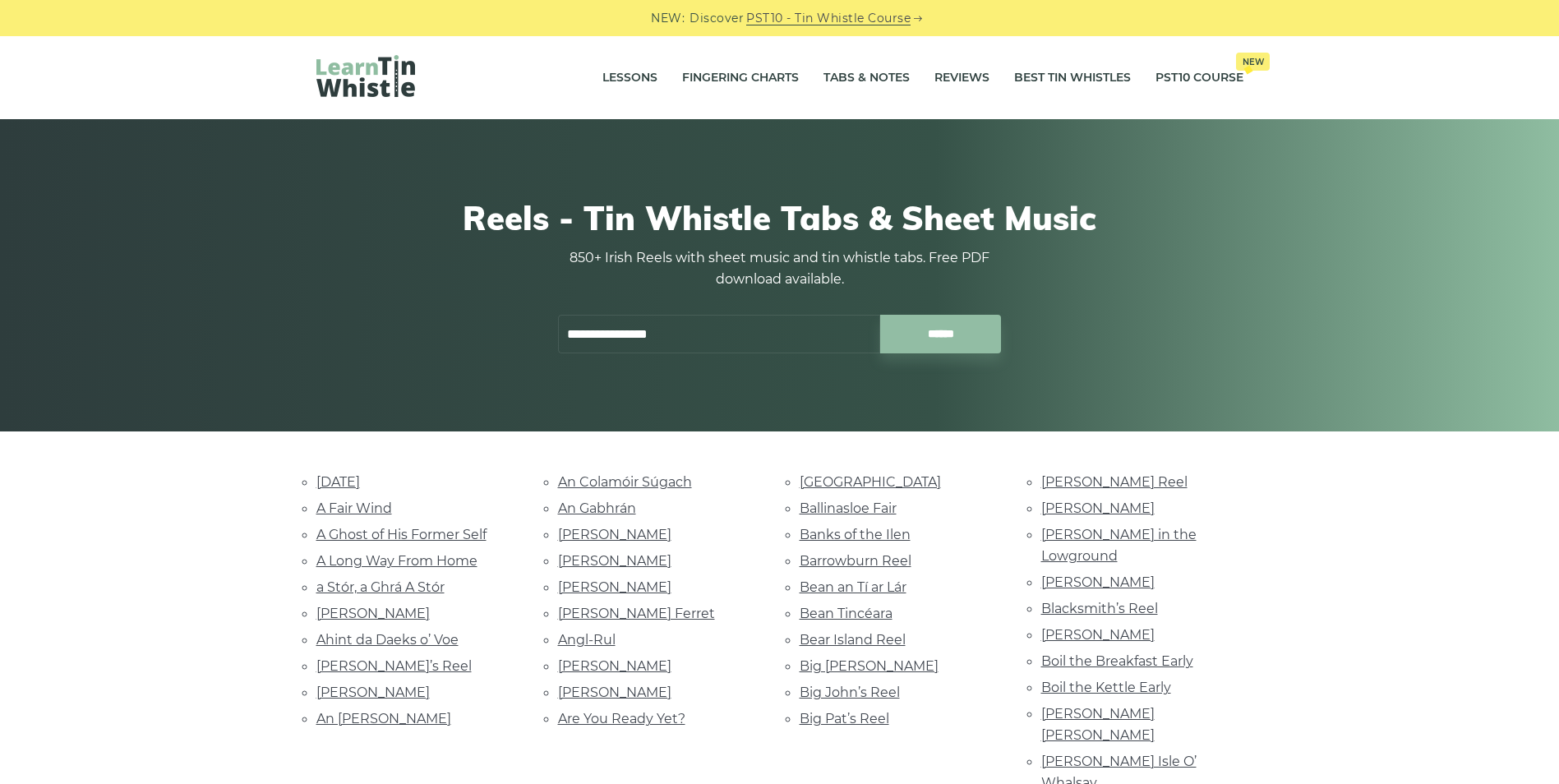
type input "**********"
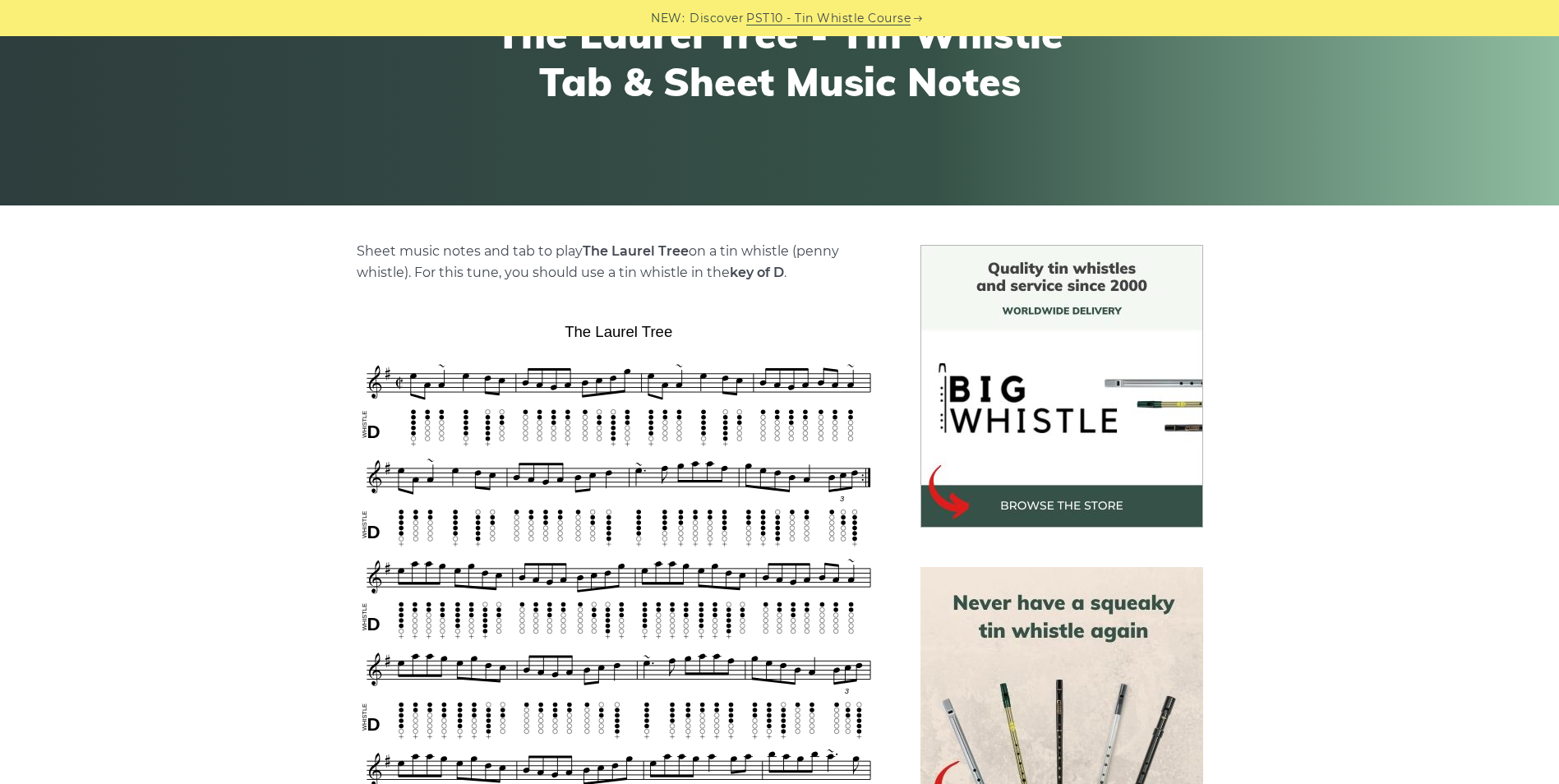
scroll to position [411, 0]
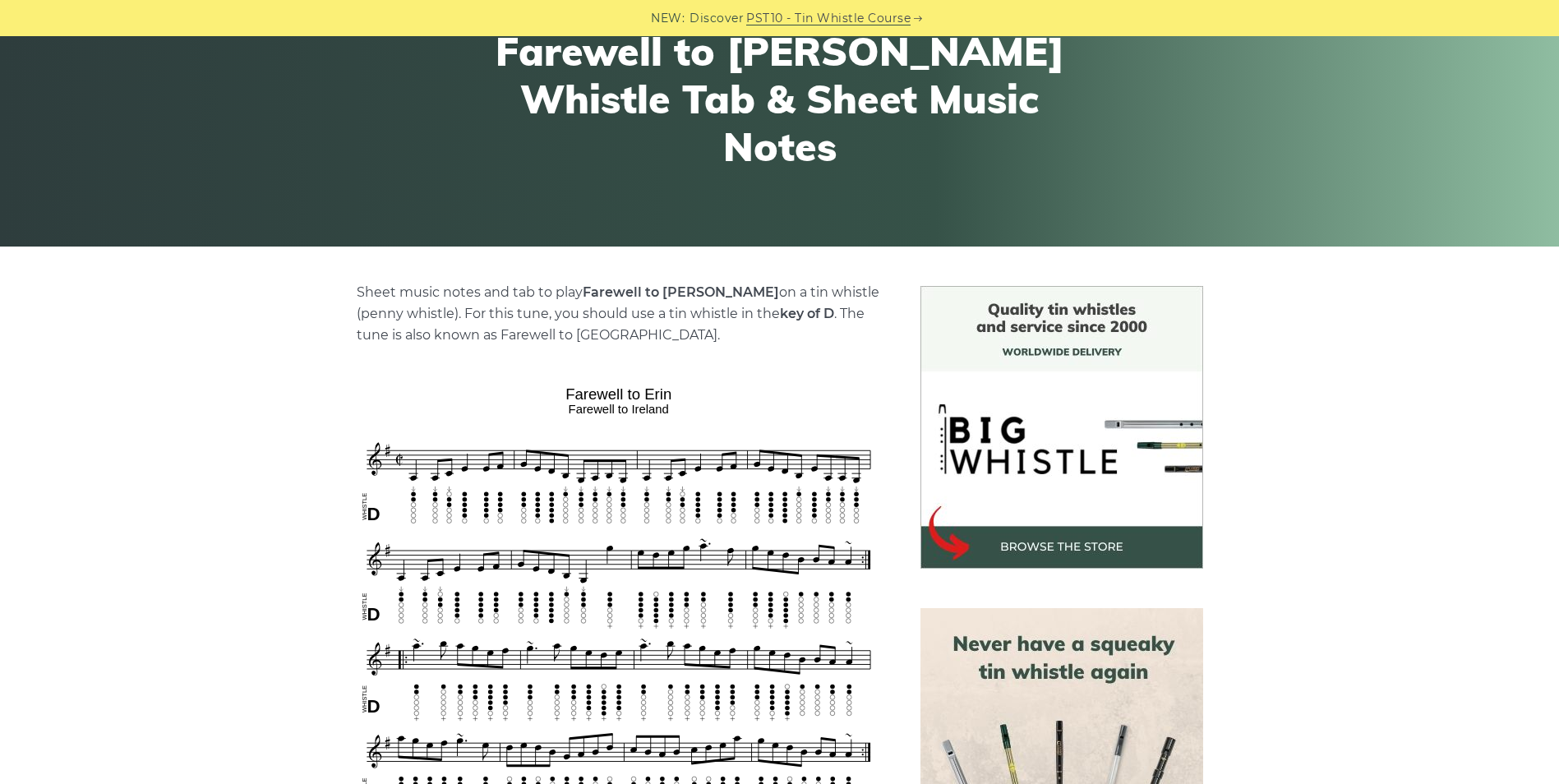
scroll to position [164, 0]
